Goal: Transaction & Acquisition: Purchase product/service

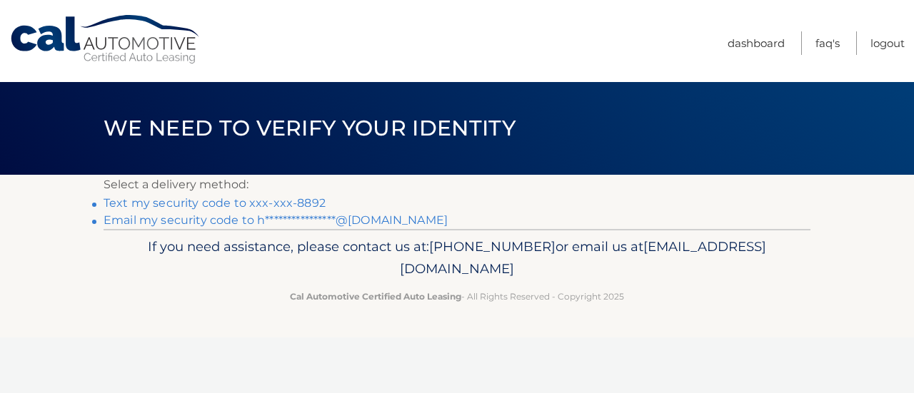
click at [223, 202] on link "Text my security code to xxx-xxx-8892" at bounding box center [215, 203] width 222 height 14
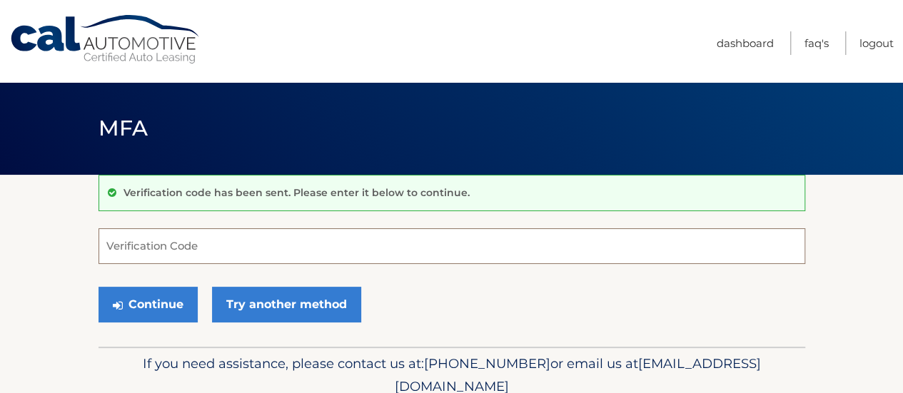
click at [218, 244] on input "Verification Code" at bounding box center [452, 247] width 707 height 36
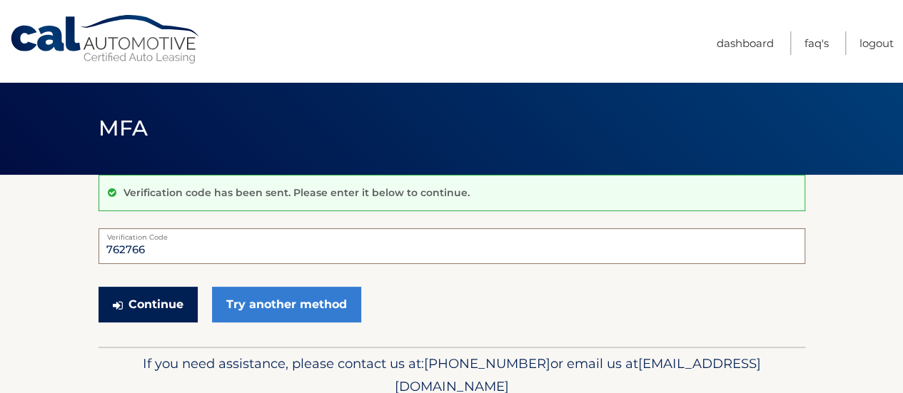
type input "762766"
click at [166, 292] on button "Continue" at bounding box center [148, 305] width 99 height 36
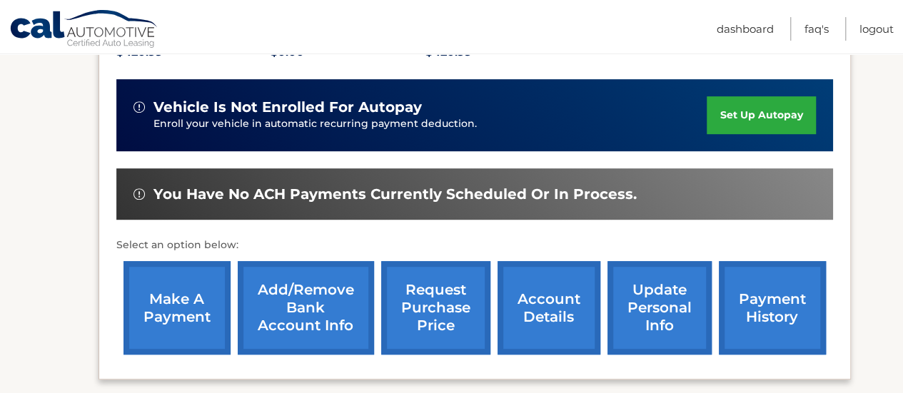
scroll to position [357, 0]
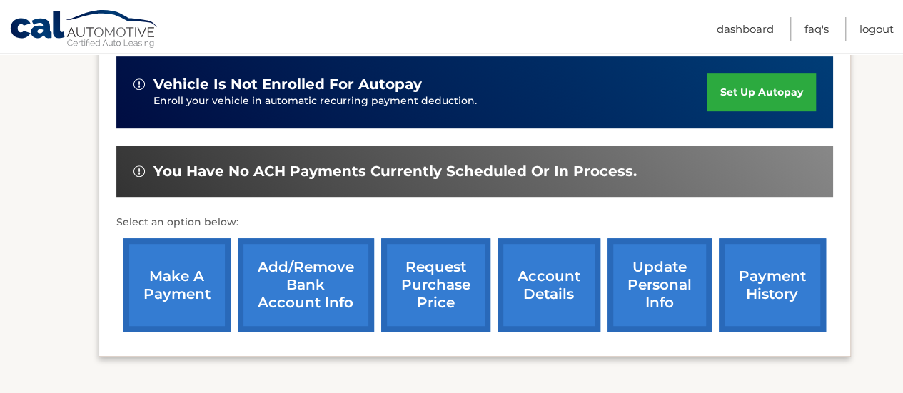
click at [156, 293] on link "make a payment" at bounding box center [177, 286] width 107 height 94
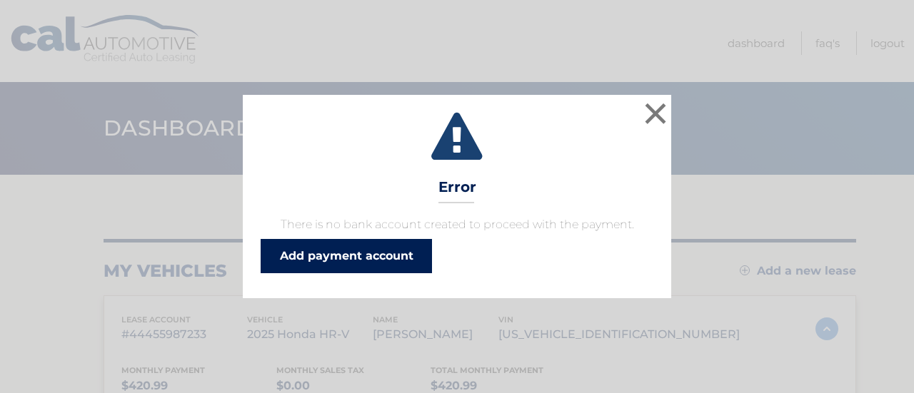
click at [331, 256] on link "Add payment account" at bounding box center [346, 256] width 171 height 34
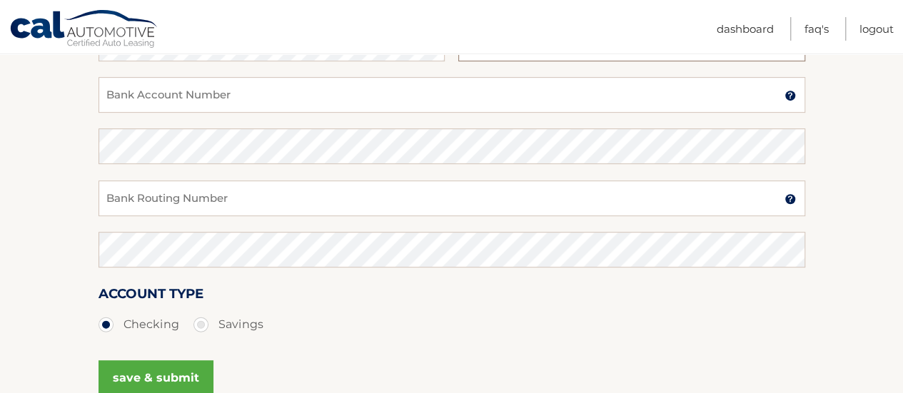
scroll to position [286, 0]
type input "Heather A Morgan"
click at [792, 94] on img at bounding box center [790, 94] width 11 height 11
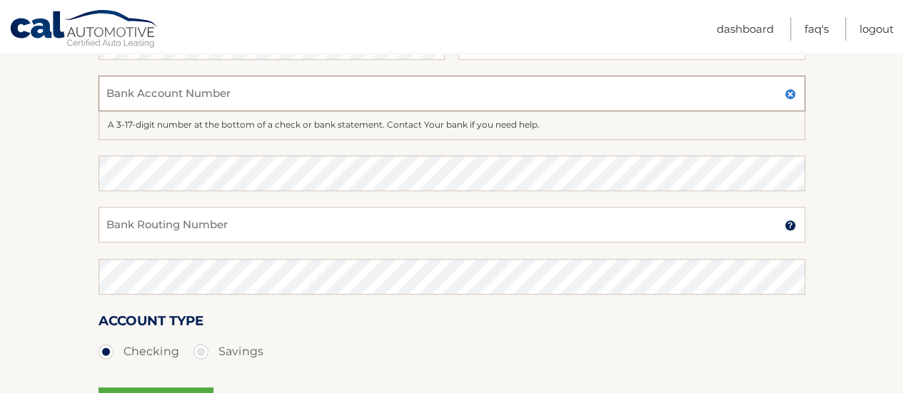
click at [187, 100] on input "Bank Account Number" at bounding box center [452, 94] width 707 height 36
type input "483104493907"
click at [193, 229] on input "Bank Routing Number" at bounding box center [452, 225] width 707 height 36
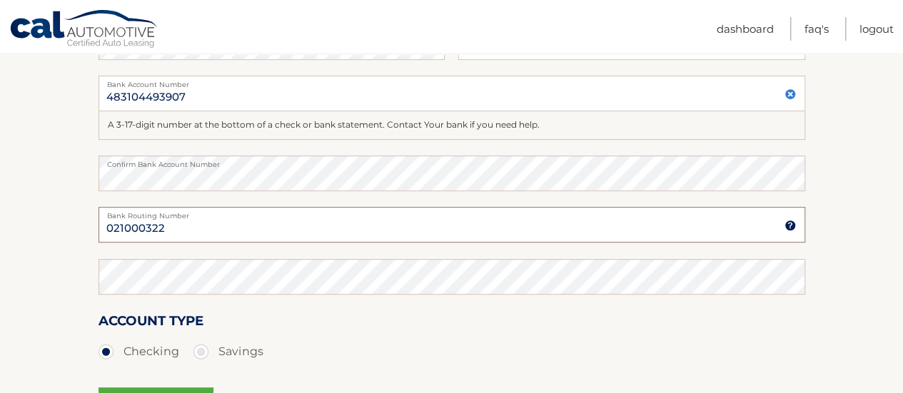
type input "021000322"
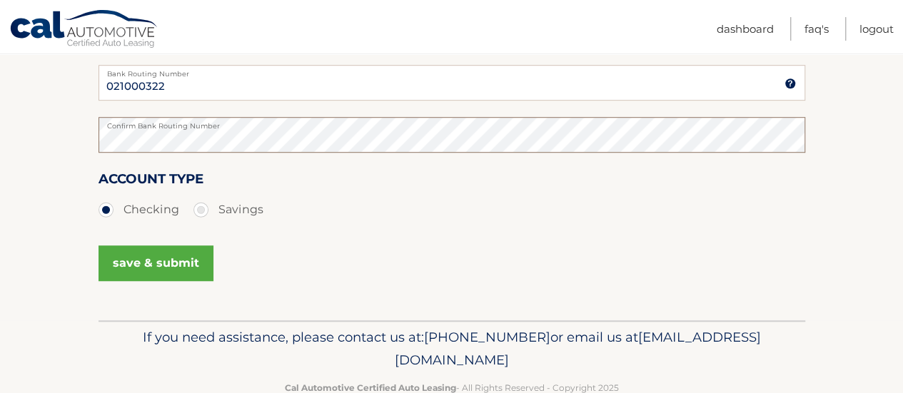
scroll to position [428, 0]
click at [176, 261] on button "save & submit" at bounding box center [156, 263] width 115 height 36
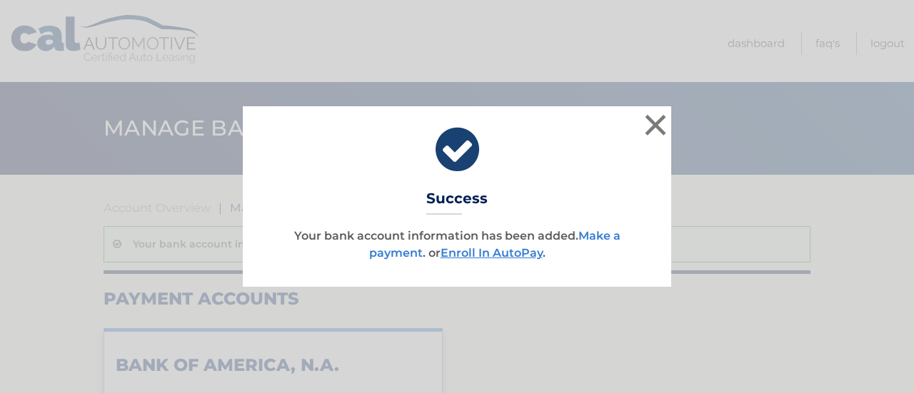
click at [606, 235] on link "Make a payment" at bounding box center [494, 244] width 251 height 31
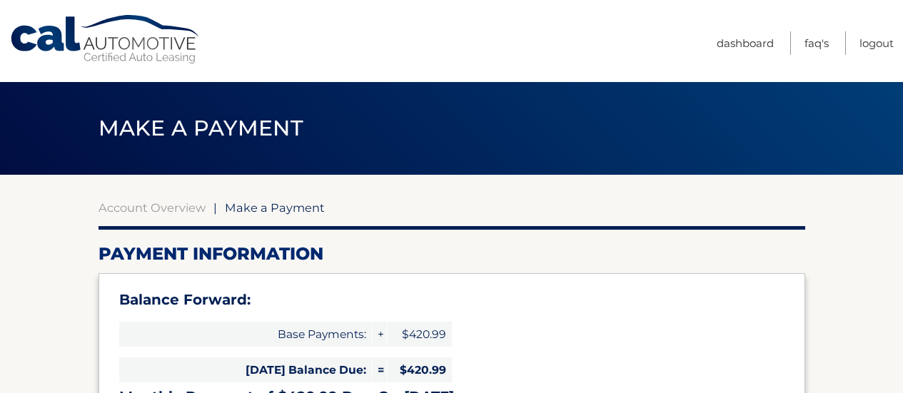
select select "OWU4Zjc0OTQtYmFjMS00OWYxLWJmOGEtZjI0MDc3ZTliYWU1"
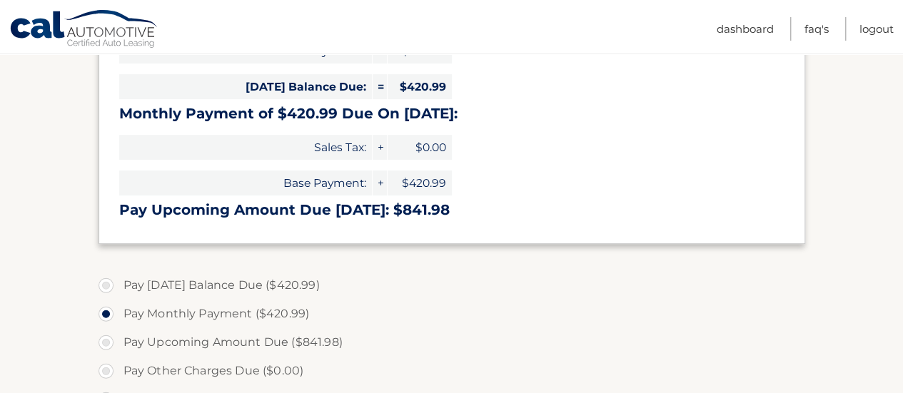
scroll to position [286, 0]
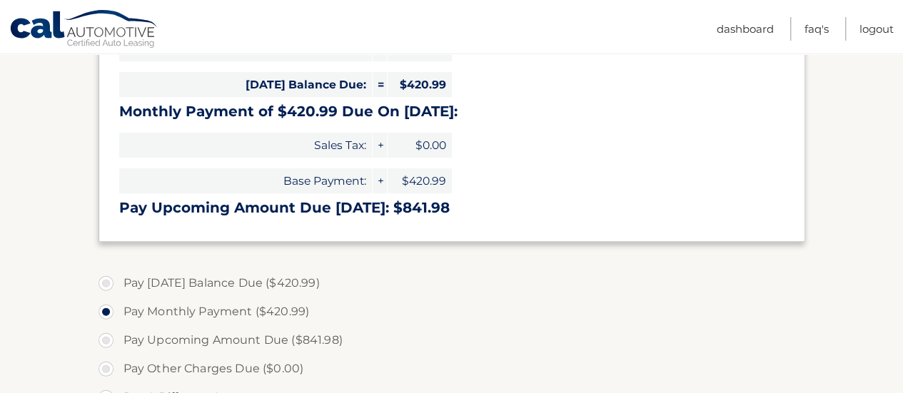
click at [109, 279] on label "Pay [DATE] Balance Due ($420.99)" at bounding box center [452, 283] width 707 height 29
click at [109, 279] on input "Pay [DATE] Balance Due ($420.99)" at bounding box center [111, 280] width 14 height 23
radio input "true"
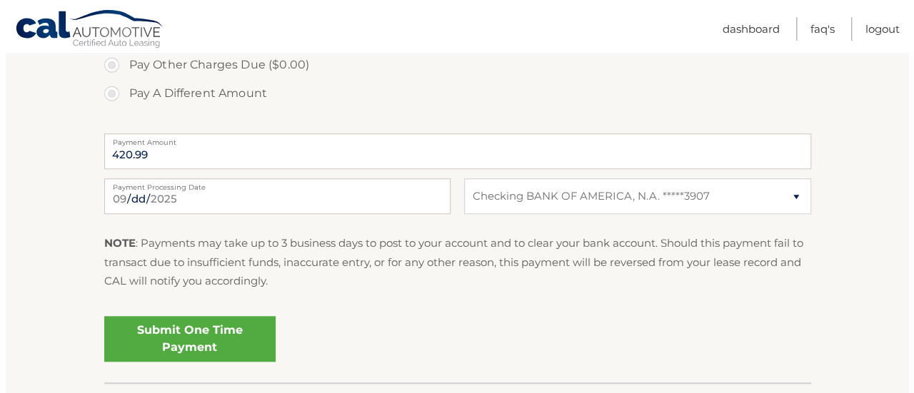
scroll to position [643, 0]
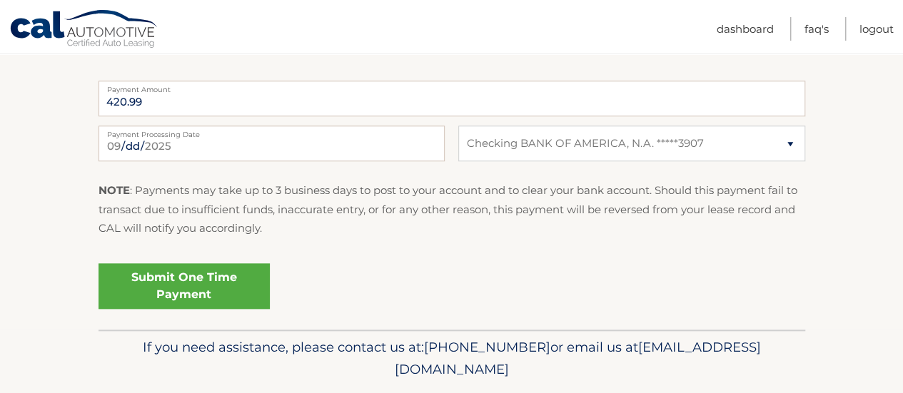
click at [181, 291] on link "Submit One Time Payment" at bounding box center [184, 287] width 171 height 46
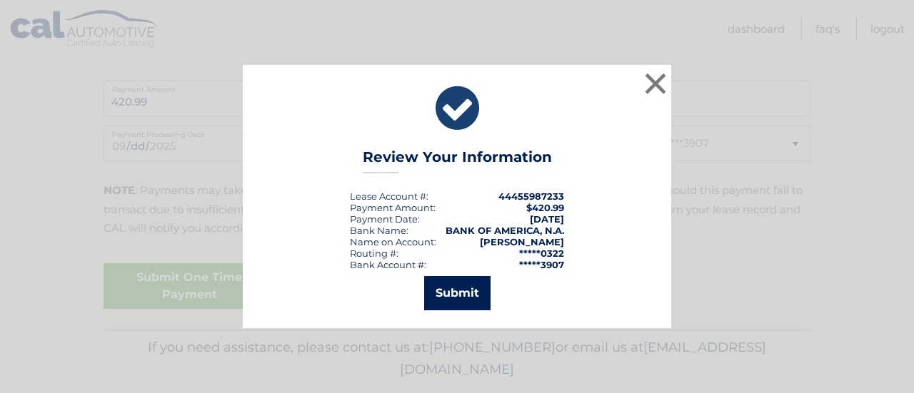
click at [461, 289] on button "Submit" at bounding box center [457, 293] width 66 height 34
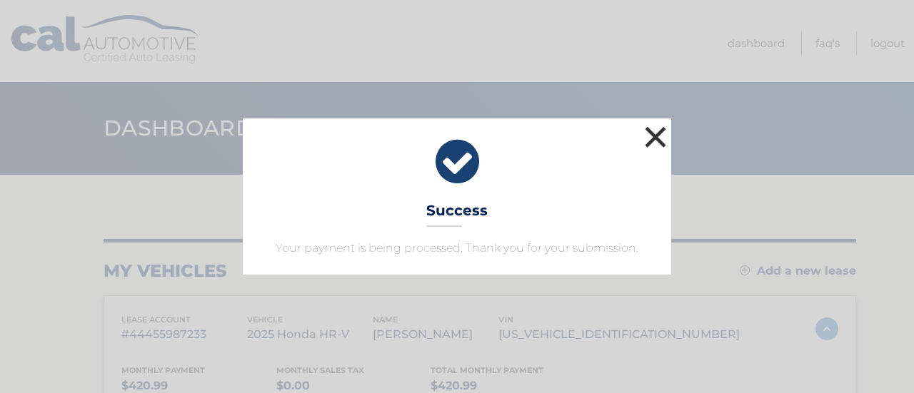
click at [660, 136] on button "×" at bounding box center [655, 137] width 29 height 29
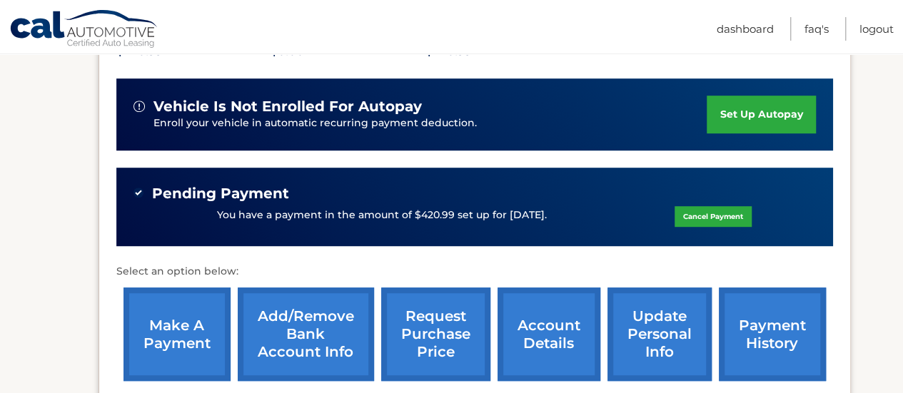
scroll to position [357, 0]
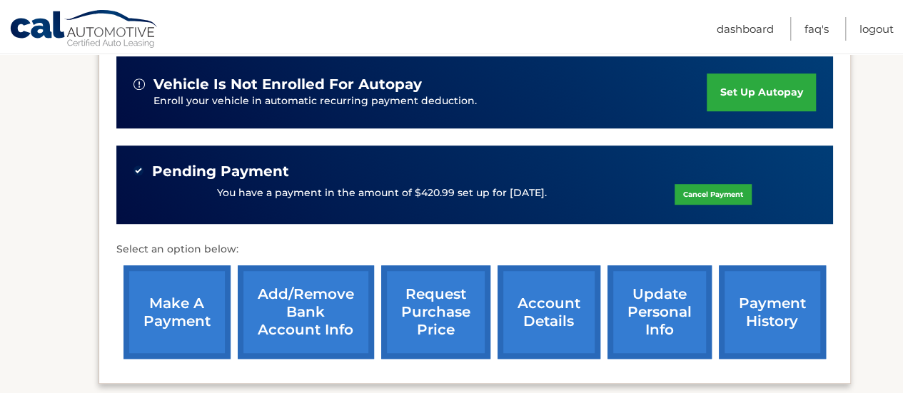
click at [746, 316] on link "payment history" at bounding box center [772, 313] width 107 height 94
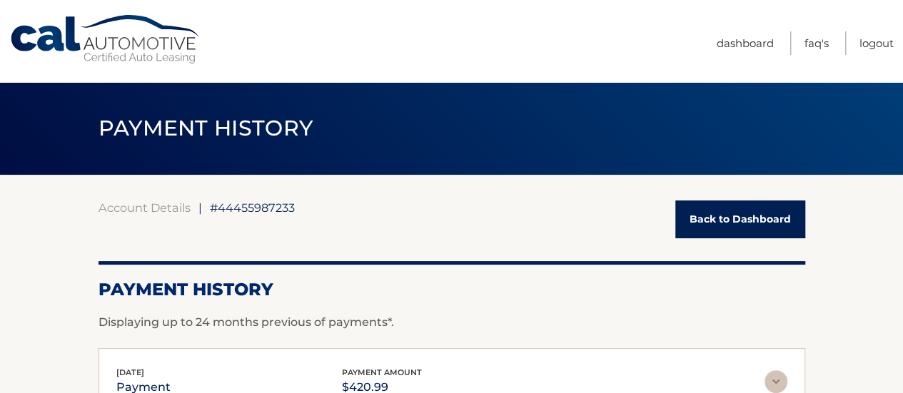
click at [734, 228] on link "Back to Dashboard" at bounding box center [741, 220] width 130 height 38
